Goal: Navigation & Orientation: Find specific page/section

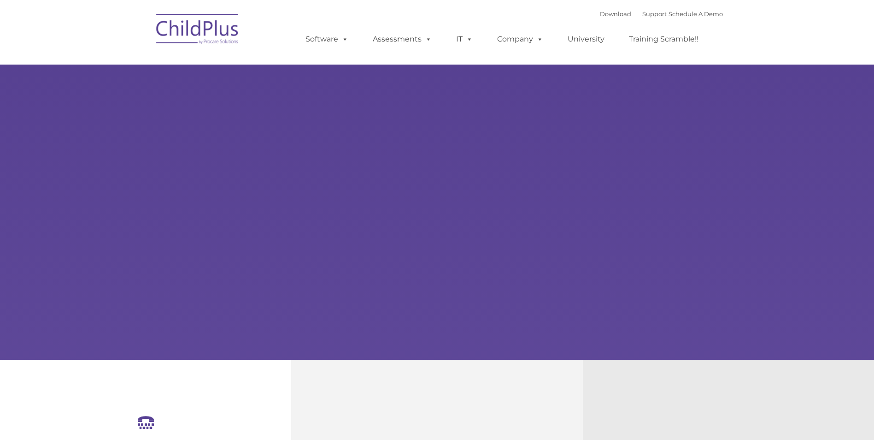
select select "MEDIUM"
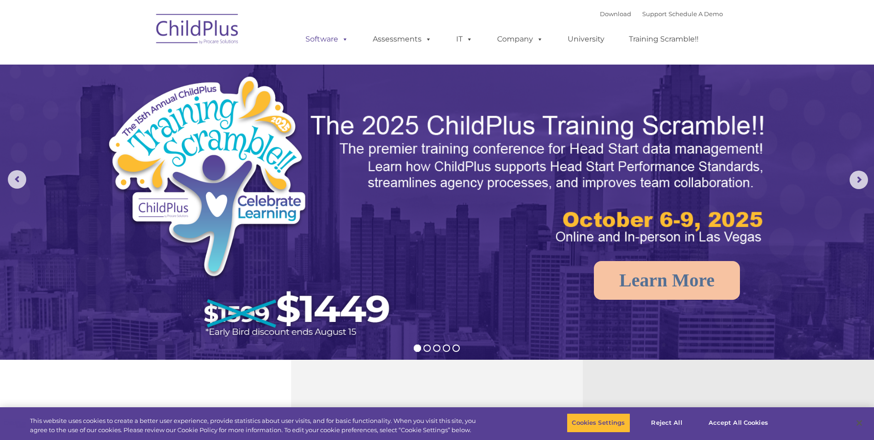
click at [327, 38] on link "Software" at bounding box center [326, 39] width 61 height 18
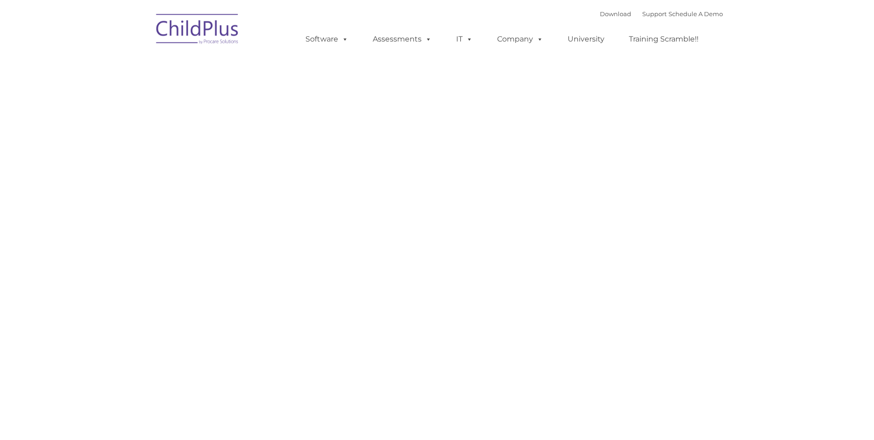
type input ""
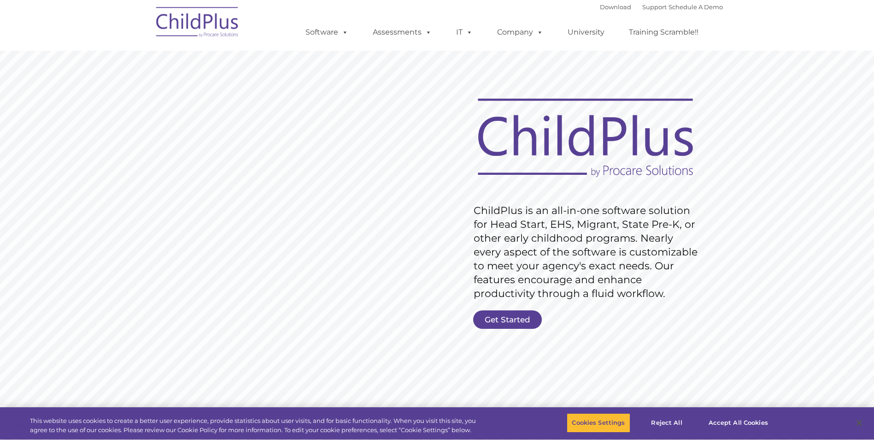
click at [227, 28] on img at bounding box center [198, 23] width 92 height 46
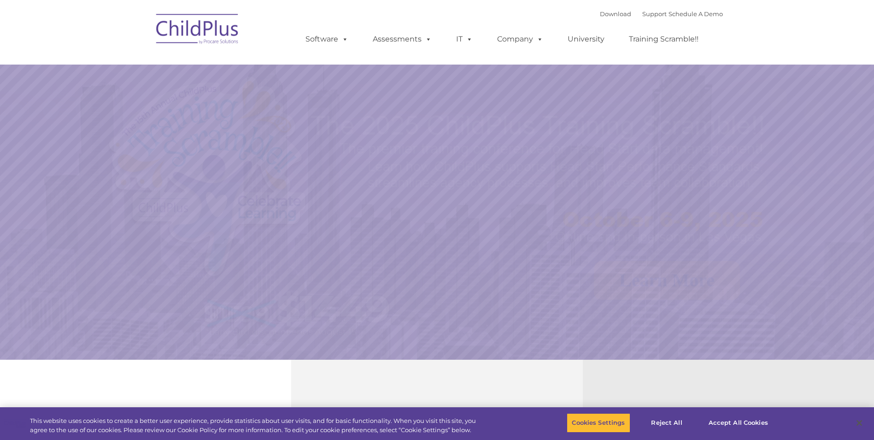
select select "MEDIUM"
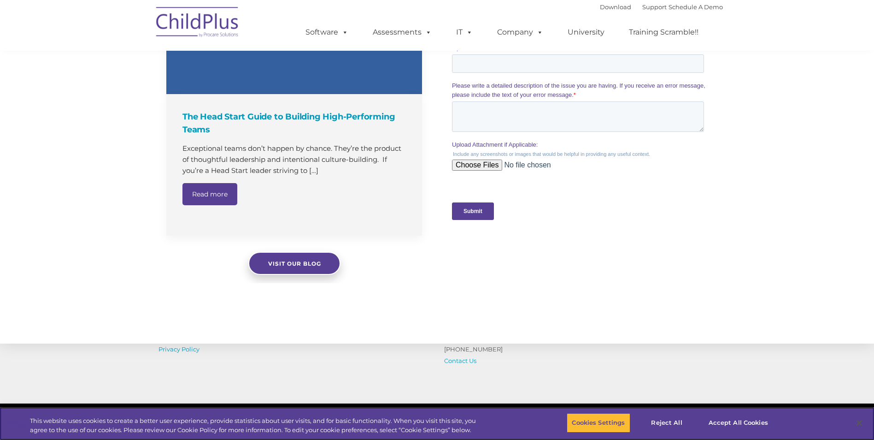
scroll to position [676, 0]
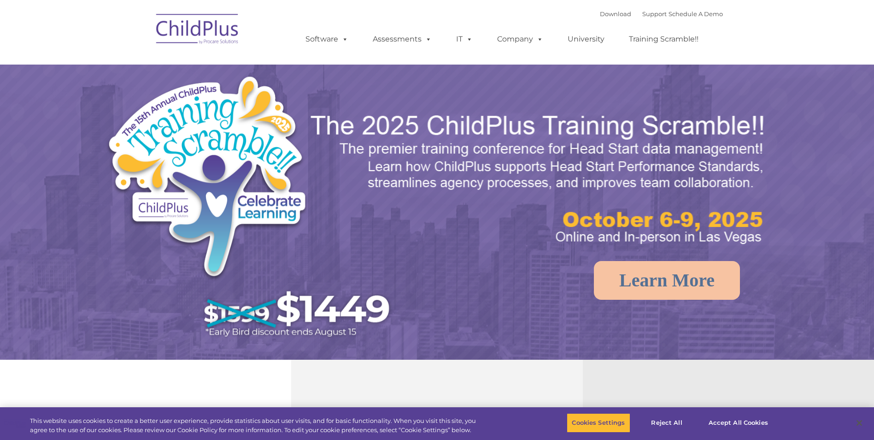
select select "MEDIUM"
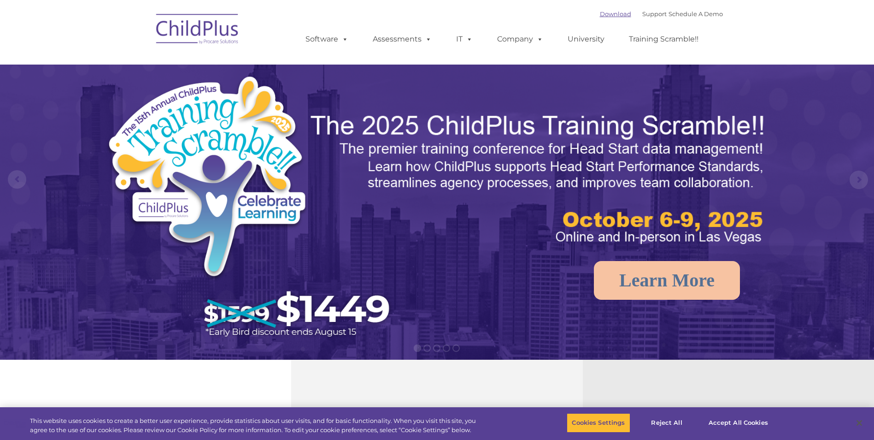
click at [602, 16] on link "Download" at bounding box center [615, 13] width 31 height 7
